Goal: Check status: Check status

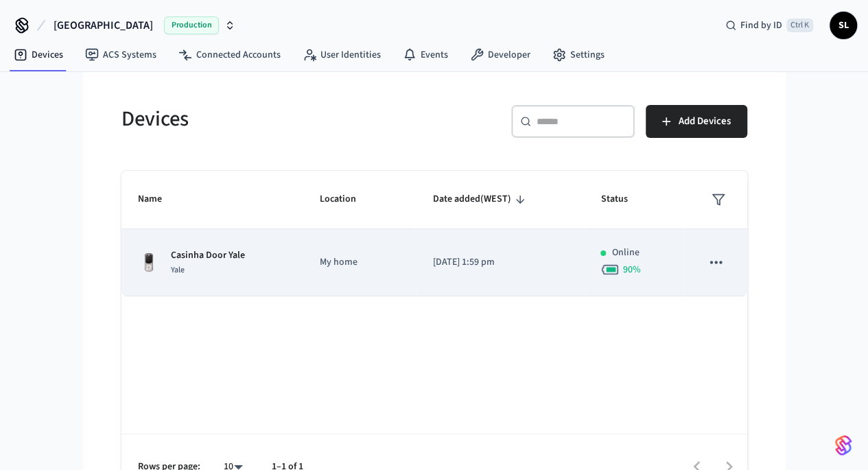
click at [246, 267] on div "Casinha Door Yale Yale" at bounding box center [212, 263] width 149 height 29
click at [191, 249] on div "Casinha Door Yale Yale" at bounding box center [212, 263] width 149 height 29
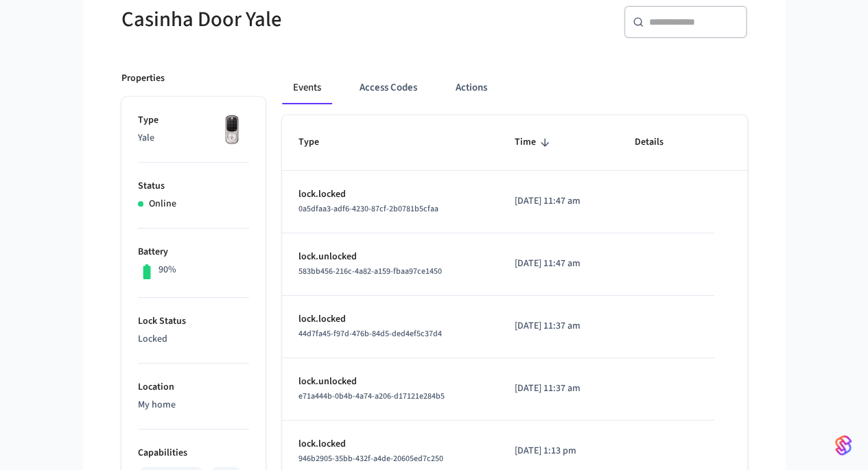
scroll to position [137, 0]
